Goal: Transaction & Acquisition: Purchase product/service

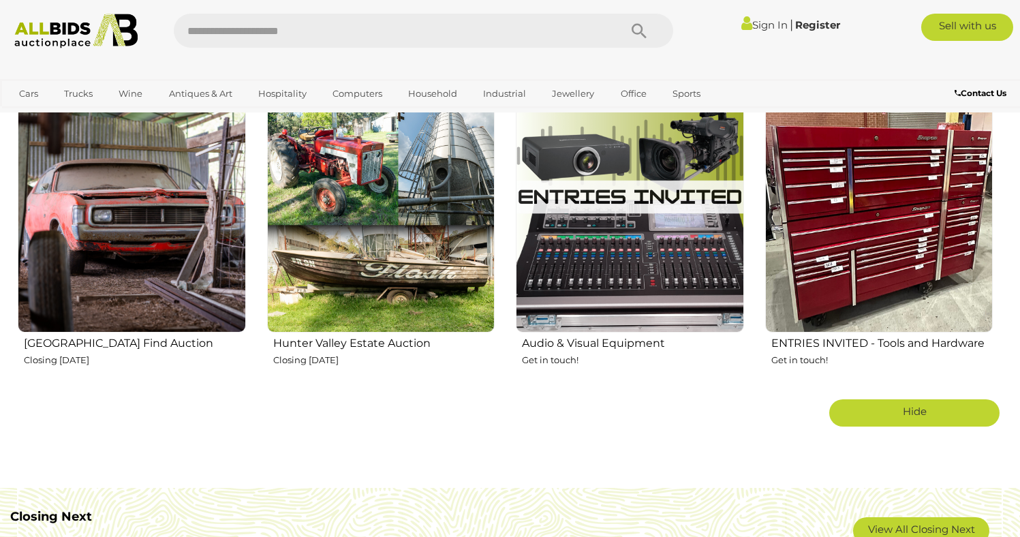
scroll to position [2298, 0]
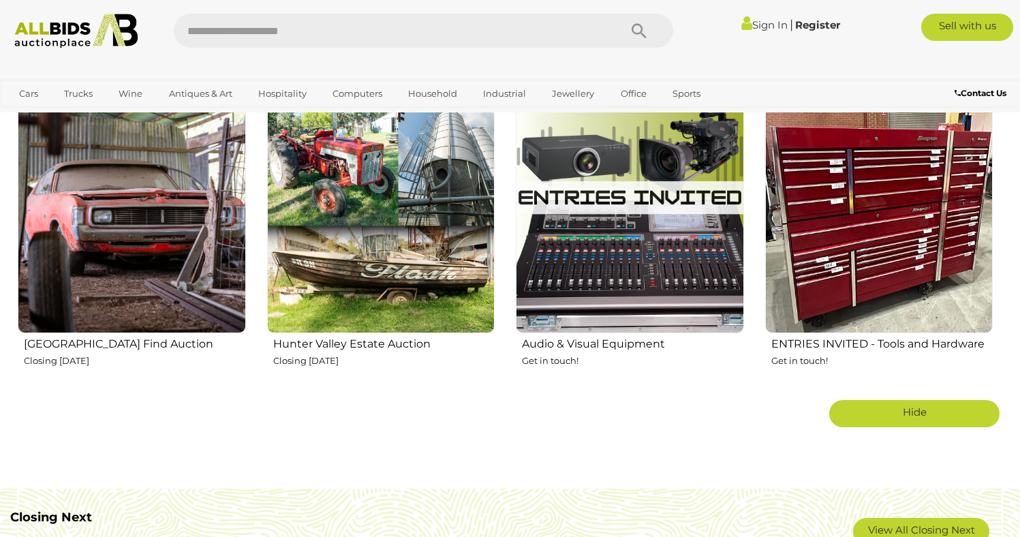
click at [345, 249] on img at bounding box center [381, 219] width 228 height 228
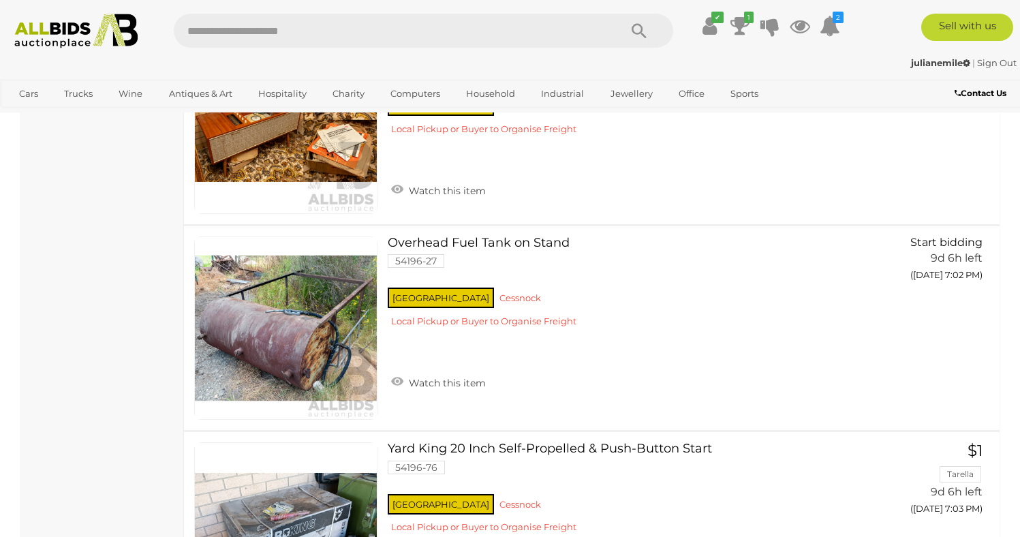
scroll to position [8239, 0]
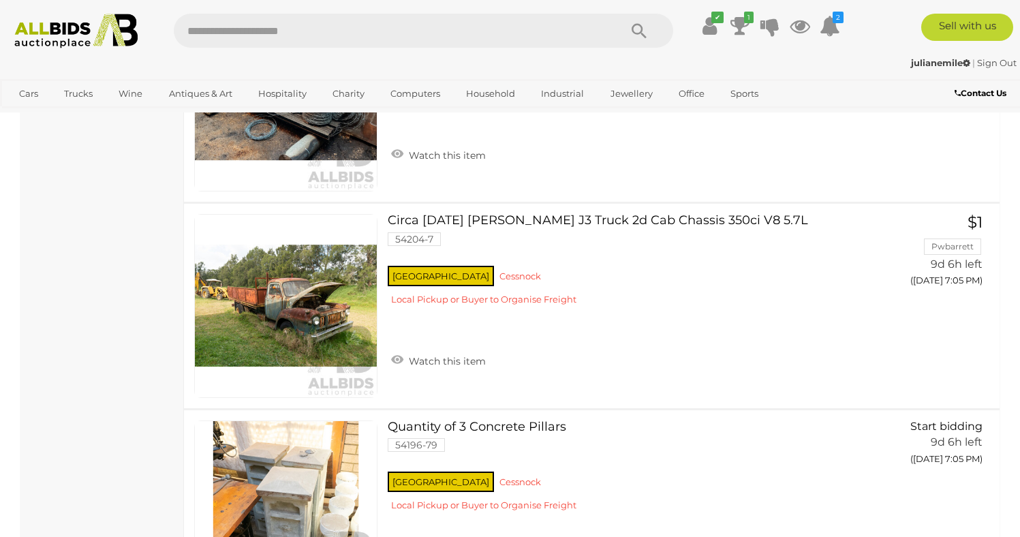
click at [57, 48] on div "✔ Track & Trace 1 2" at bounding box center [510, 26] width 1020 height 52
click at [48, 40] on img at bounding box center [76, 31] width 138 height 35
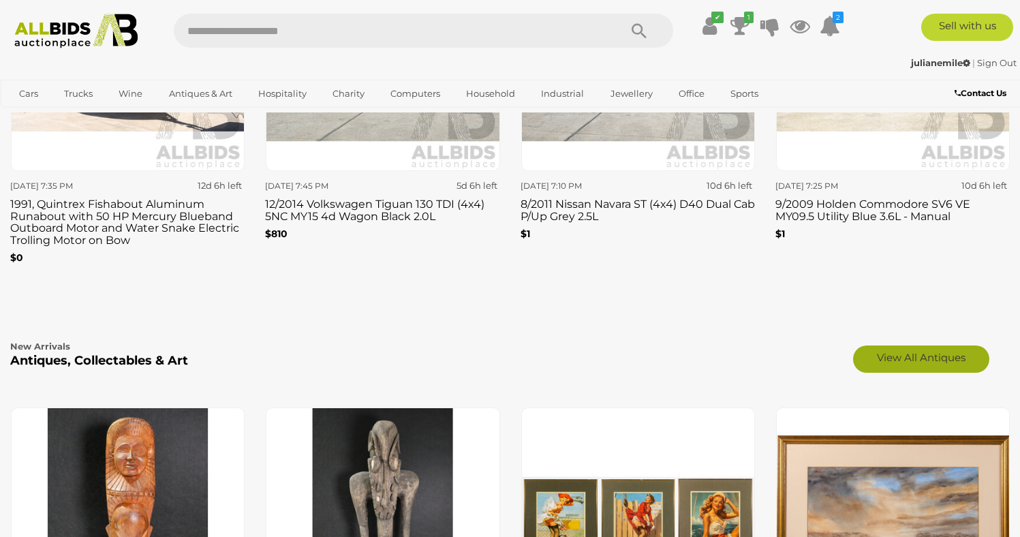
scroll to position [1966, 0]
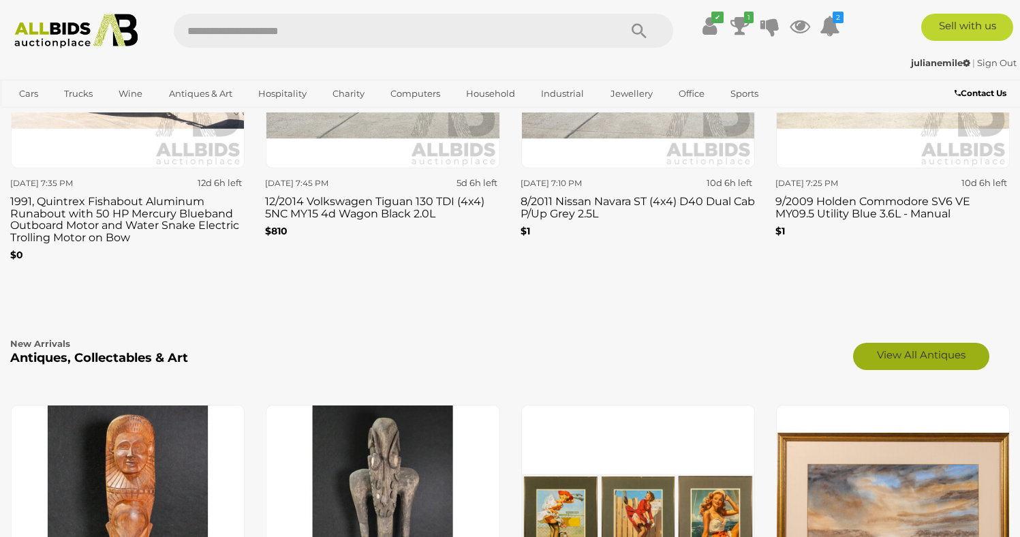
click at [898, 358] on link "View All Antiques" at bounding box center [921, 356] width 136 height 27
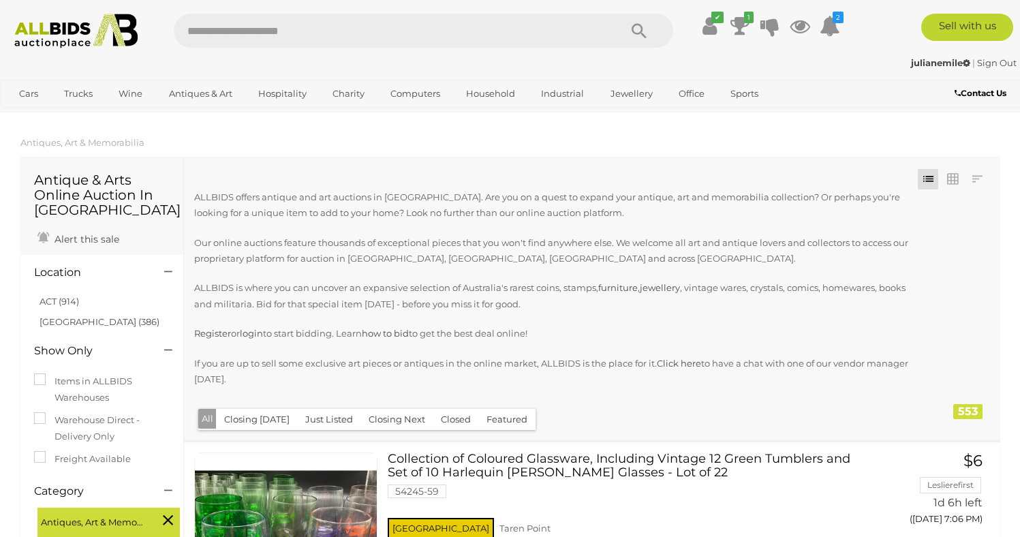
click at [42, 54] on div "julianemile | Sign Out julianemile | Sign Out" at bounding box center [510, 65] width 1020 height 27
click at [104, 26] on img at bounding box center [76, 31] width 138 height 35
